Goal: Information Seeking & Learning: Learn about a topic

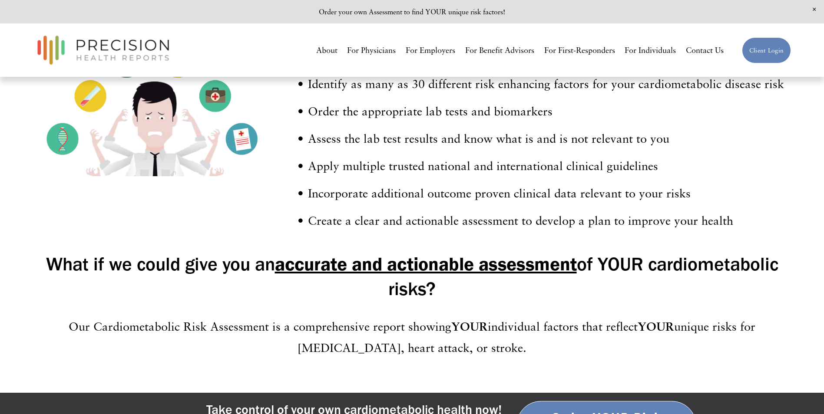
scroll to position [564, 0]
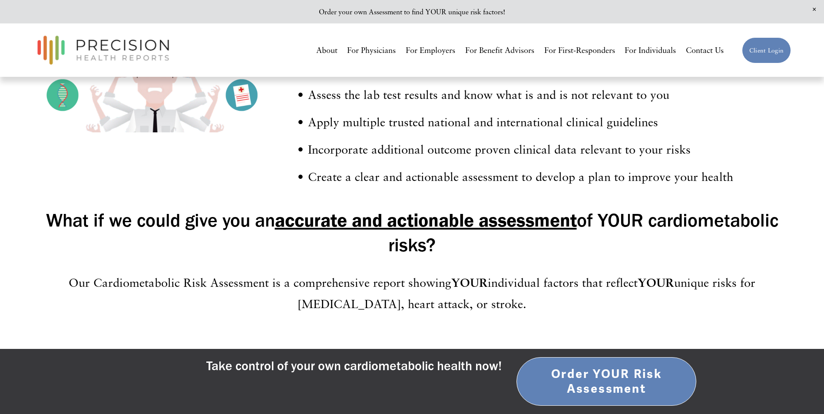
drag, startPoint x: 46, startPoint y: 284, endPoint x: 499, endPoint y: 310, distance: 454.4
click at [499, 310] on p "Our Cardiometabolic Risk Assessment is a comprehensive report showing YOUR indi…" at bounding box center [412, 293] width 758 height 43
drag, startPoint x: 499, startPoint y: 310, endPoint x: 456, endPoint y: 306, distance: 43.6
copy p "Our Cardiometabolic Risk Assessment is a comprehensive report showing YOUR indi…"
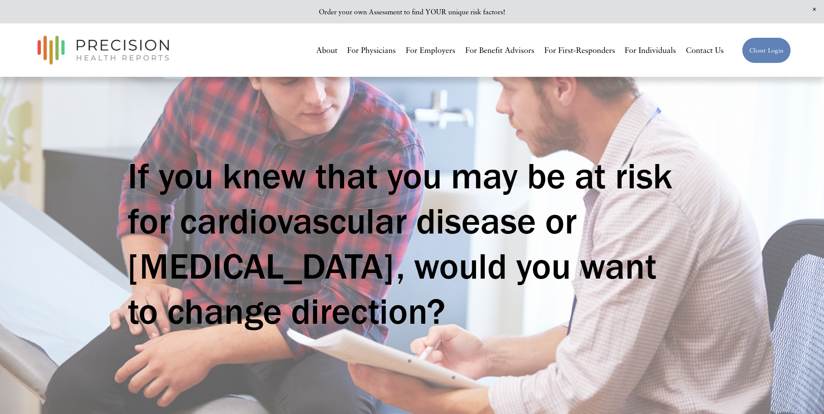
scroll to position [0, 0]
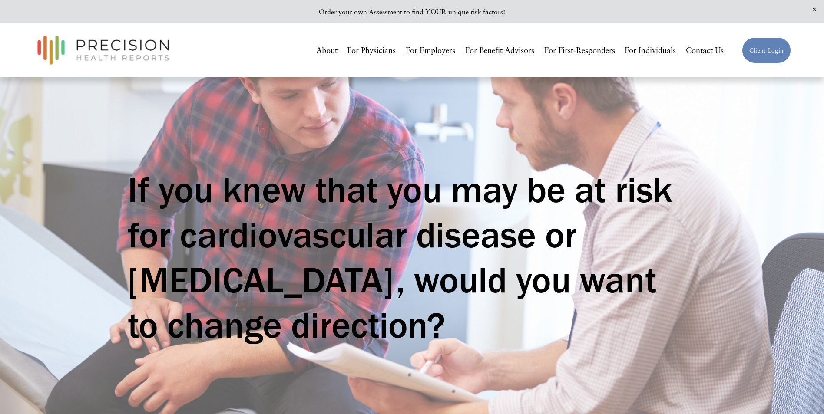
click at [645, 49] on link "For Individuals" at bounding box center [649, 51] width 51 height 16
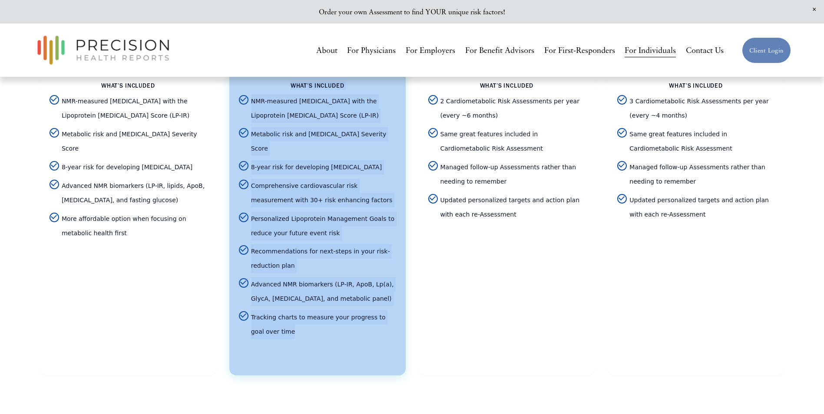
scroll to position [1961, 0]
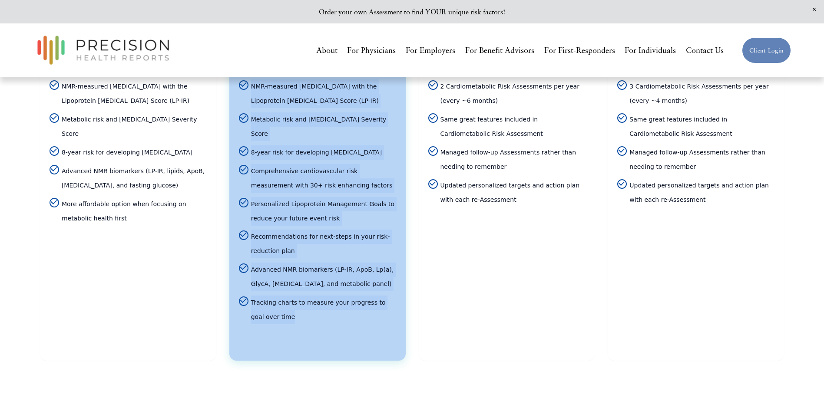
drag, startPoint x: 258, startPoint y: 169, endPoint x: 338, endPoint y: 331, distance: 180.6
click at [338, 331] on article "Most Popular Comprehensive Personalized Cardiometabolic Risk Assessment The Mos…" at bounding box center [317, 119] width 176 height 484
drag, startPoint x: 338, startPoint y: 331, endPoint x: 303, endPoint y: 254, distance: 85.5
copy article "Comprehensive Personalized Cardiometabolic Risk Assessment The Most Comprehensi…"
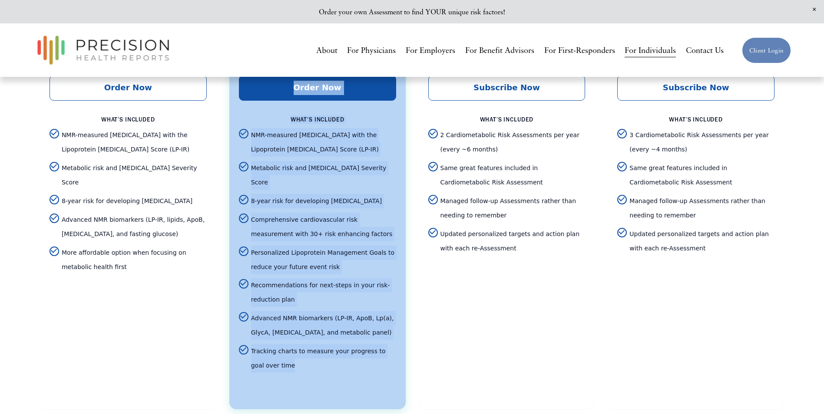
scroll to position [1918, 0]
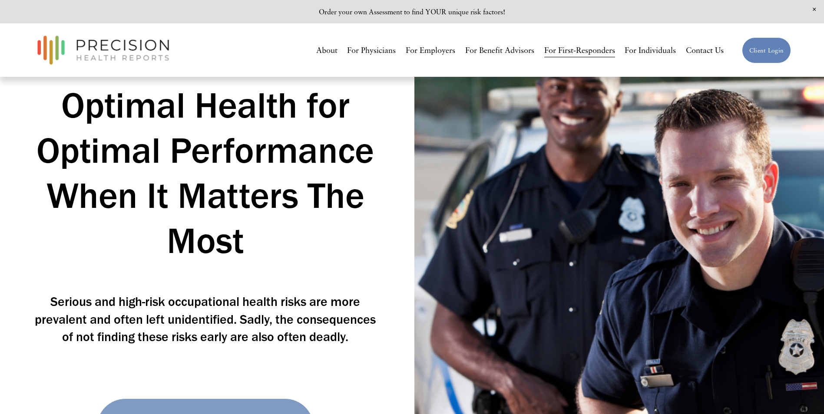
scroll to position [43, 0]
